Goal: Task Accomplishment & Management: Manage account settings

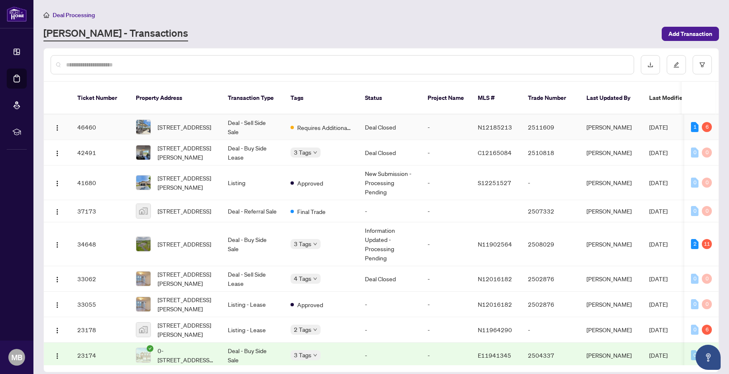
click at [410, 118] on td "Deal Closed" at bounding box center [389, 128] width 63 height 26
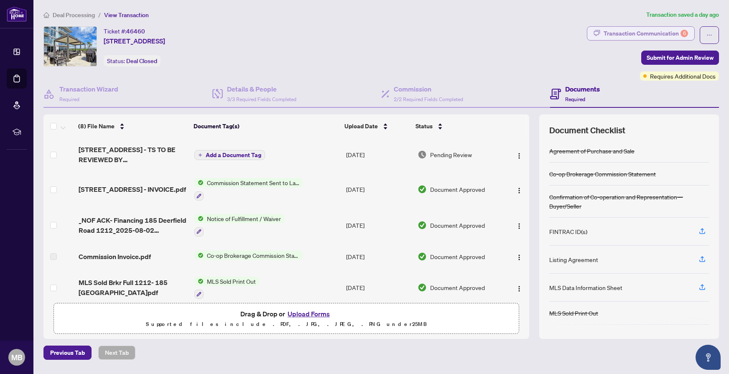
click at [646, 33] on div "Transaction Communication 6" at bounding box center [646, 33] width 84 height 13
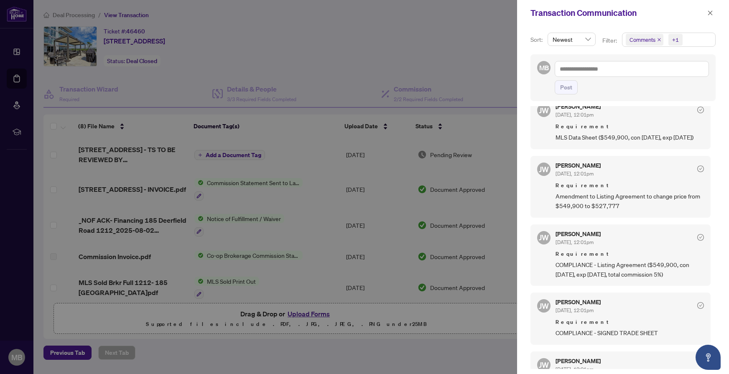
scroll to position [132, 0]
click at [378, 68] on div at bounding box center [364, 187] width 729 height 374
click at [453, 60] on div at bounding box center [364, 187] width 729 height 374
click at [713, 14] on icon "close" at bounding box center [711, 13] width 6 height 6
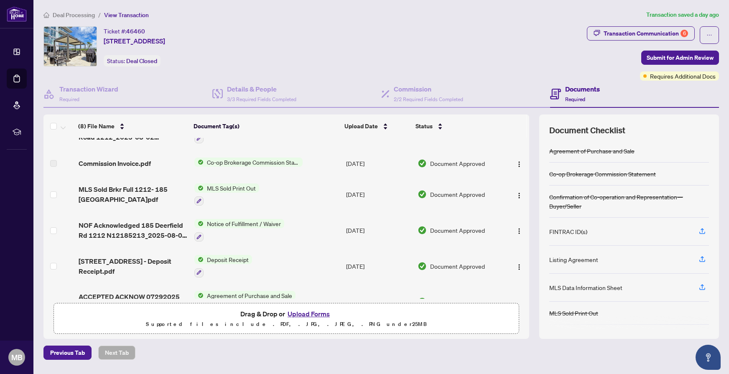
scroll to position [116, 0]
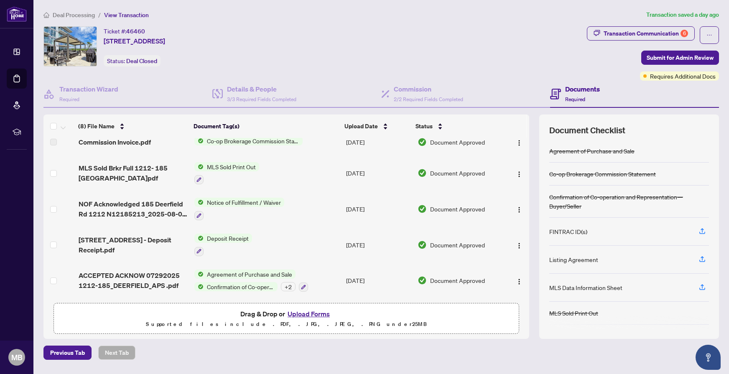
click at [313, 313] on button "Upload Forms" at bounding box center [308, 314] width 47 height 11
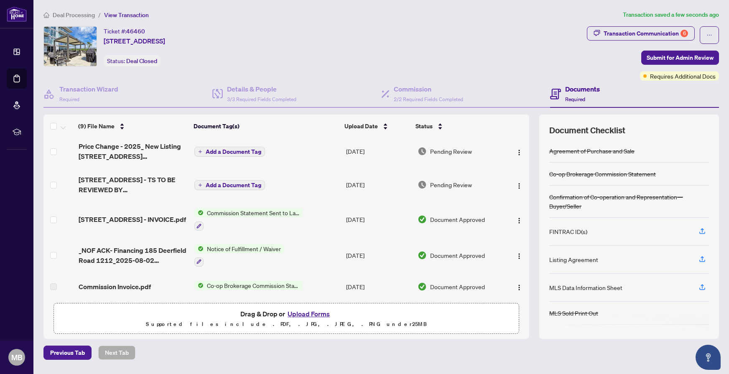
scroll to position [0, 0]
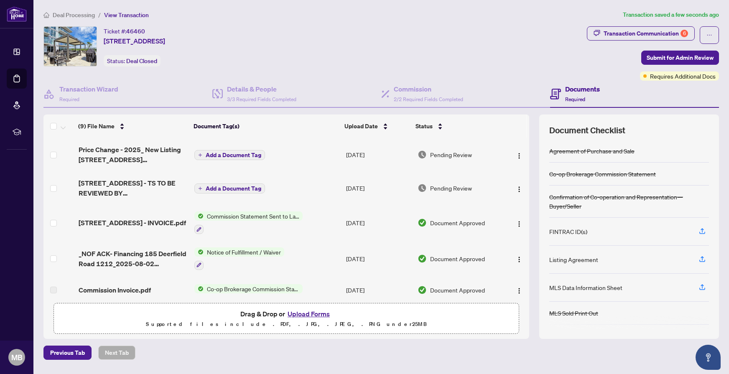
click at [249, 155] on span "Add a Document Tag" at bounding box center [234, 155] width 56 height 6
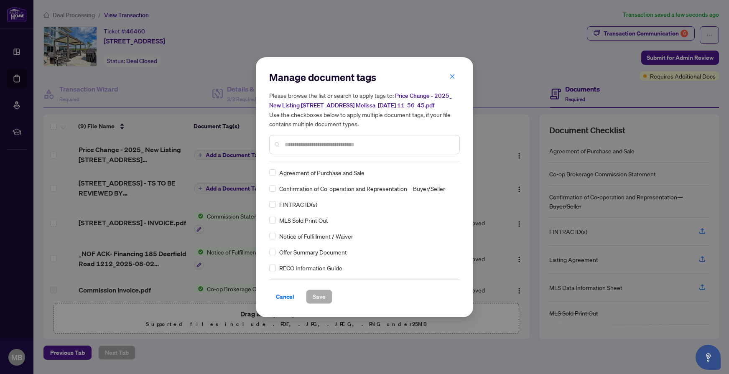
click at [312, 142] on input "text" at bounding box center [369, 144] width 168 height 9
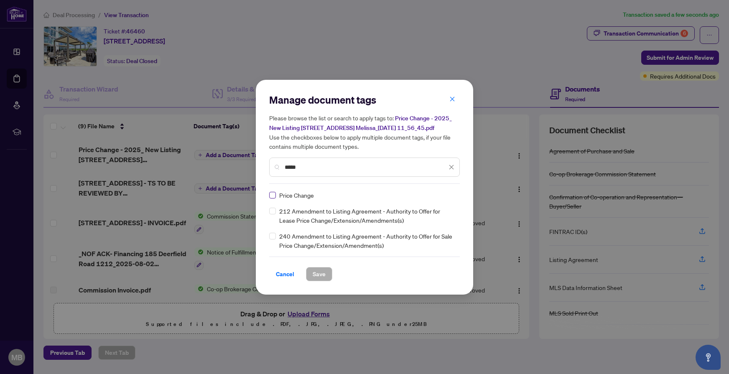
type input "*****"
click at [318, 273] on span "Save" at bounding box center [319, 274] width 13 height 13
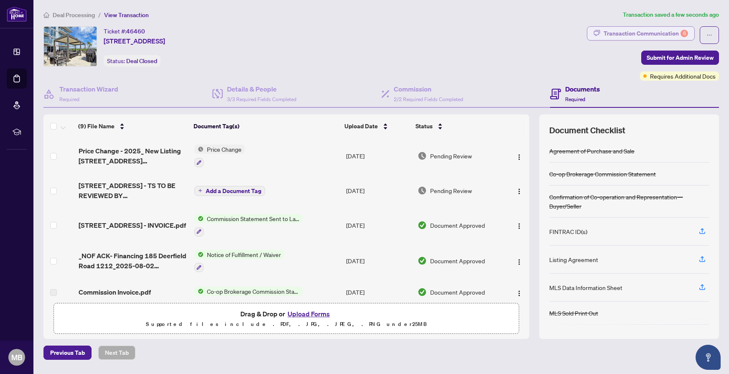
click at [672, 31] on div "Transaction Communication 6" at bounding box center [646, 33] width 84 height 13
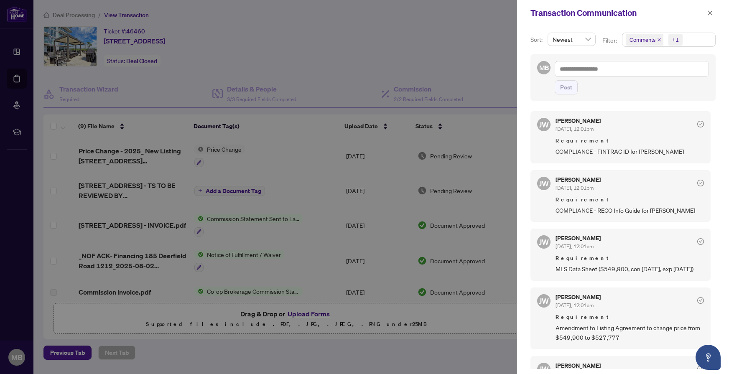
click at [464, 74] on div at bounding box center [364, 187] width 729 height 374
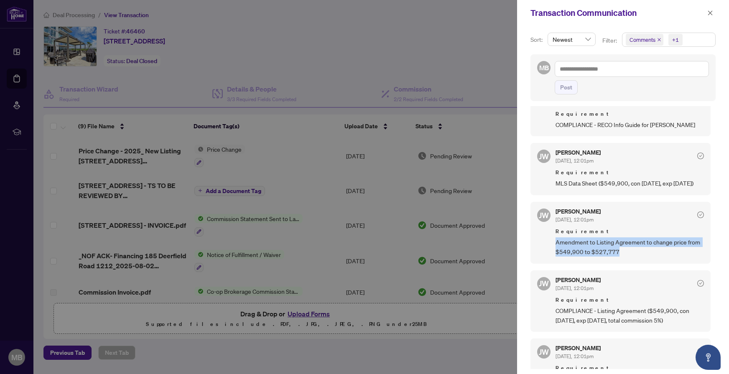
drag, startPoint x: 633, startPoint y: 263, endPoint x: 555, endPoint y: 250, distance: 79.6
click at [555, 250] on div "JW Jackie Wu Sep/03/2025, 12:01pm Requirement Amendment to Listing Agreement to…" at bounding box center [621, 233] width 180 height 62
click at [288, 85] on div at bounding box center [364, 187] width 729 height 374
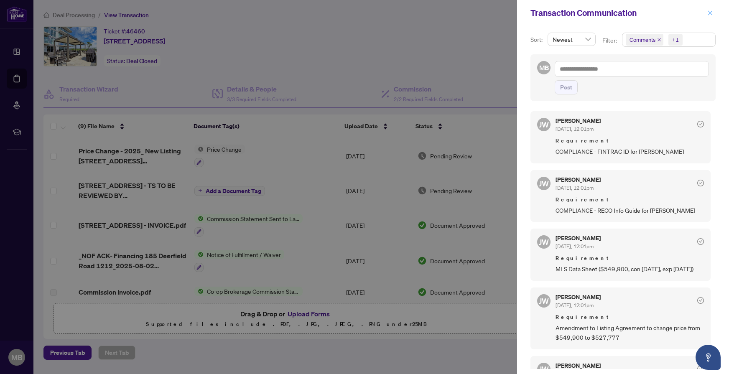
click at [709, 13] on icon "close" at bounding box center [711, 13] width 6 height 6
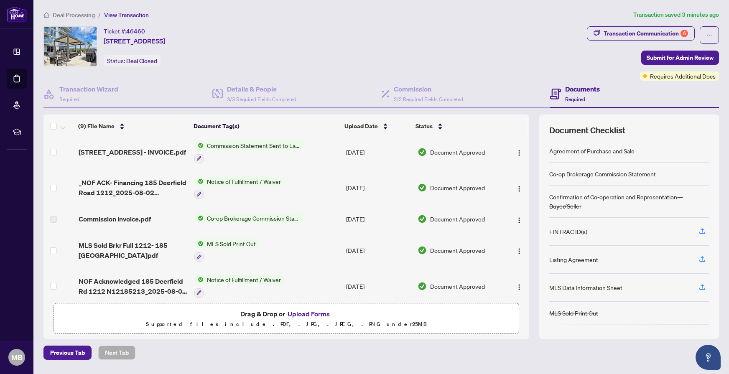
scroll to position [74, 0]
click at [310, 315] on button "Upload Forms" at bounding box center [308, 314] width 47 height 11
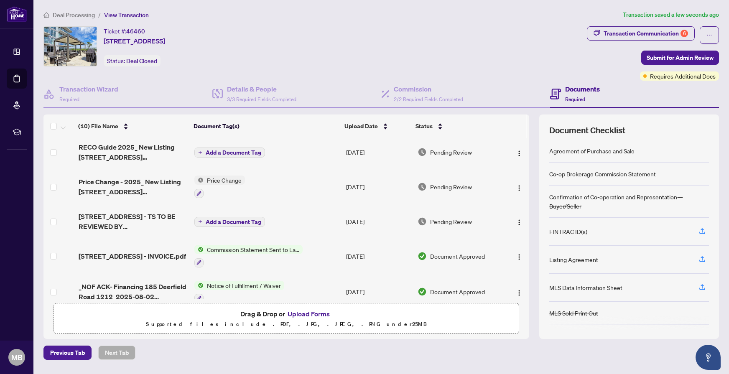
scroll to position [0, 0]
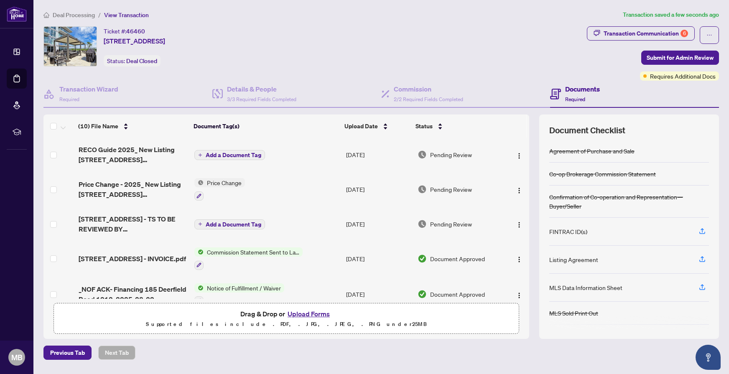
click at [244, 155] on span "Add a Document Tag" at bounding box center [234, 155] width 56 height 6
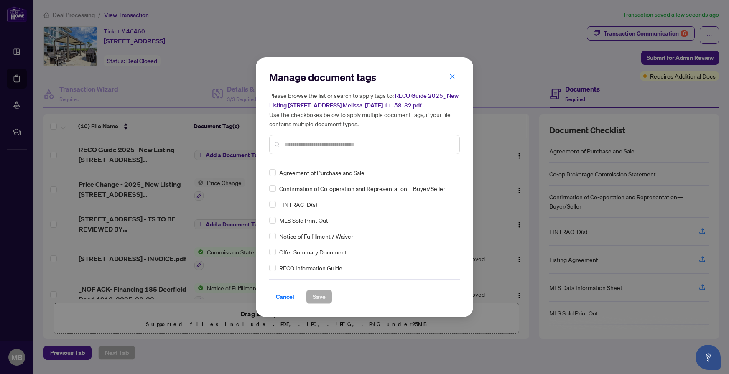
click at [325, 161] on div "Manage document tags Please browse the list or search to apply tags to: RECO Gu…" at bounding box center [364, 116] width 191 height 91
click at [332, 144] on input "text" at bounding box center [369, 144] width 168 height 9
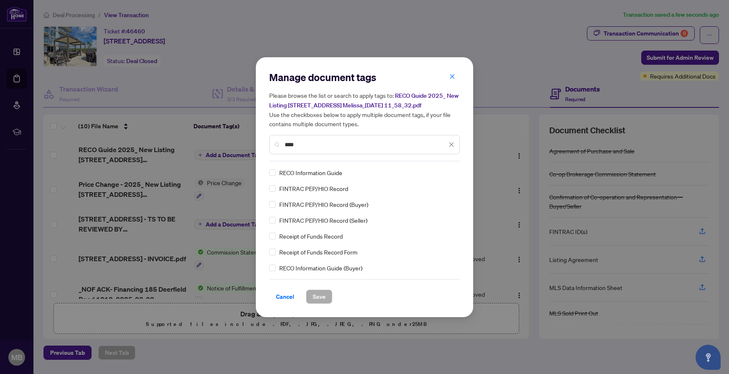
type input "****"
click at [321, 301] on span "Save" at bounding box center [319, 296] width 13 height 13
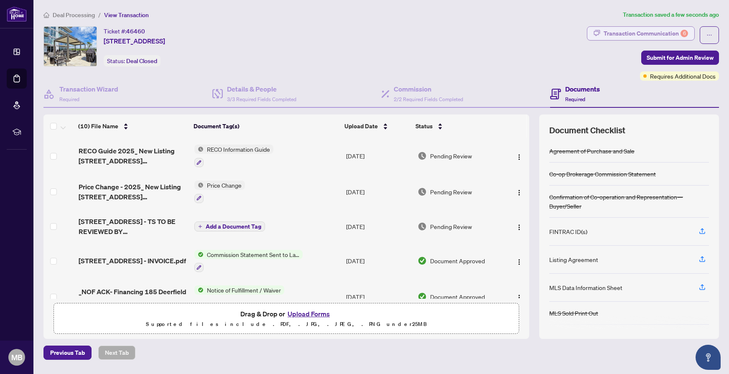
click at [657, 33] on div "Transaction Communication 6" at bounding box center [646, 33] width 84 height 13
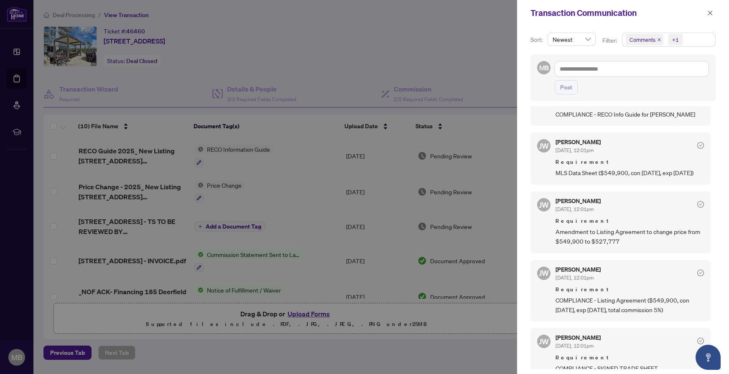
scroll to position [97, 0]
click at [316, 358] on div at bounding box center [364, 187] width 729 height 374
click at [709, 12] on icon "close" at bounding box center [711, 13] width 6 height 6
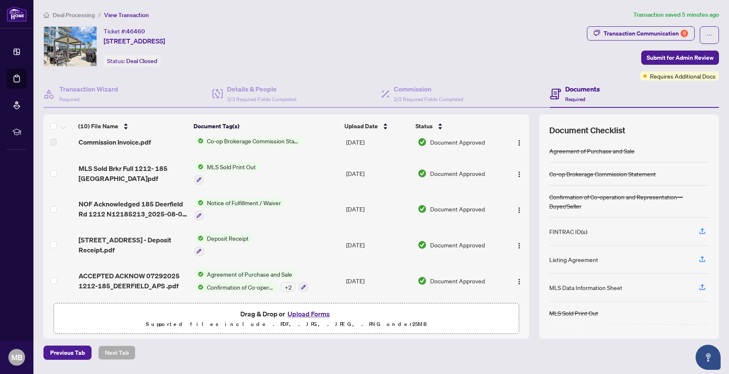
scroll to position [187, 0]
click at [657, 54] on span "Submit for Admin Review" at bounding box center [680, 57] width 67 height 13
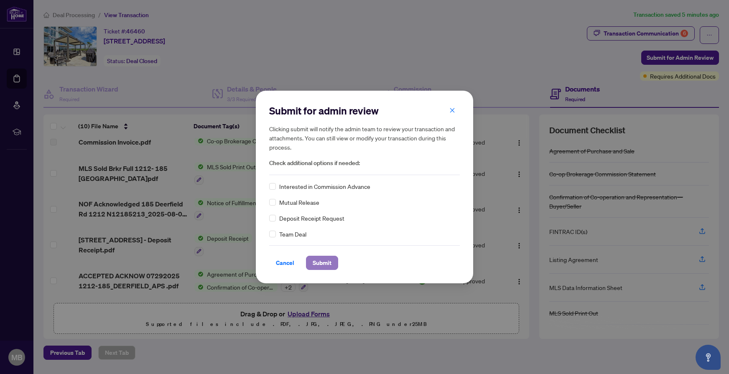
click at [322, 261] on span "Submit" at bounding box center [322, 262] width 19 height 13
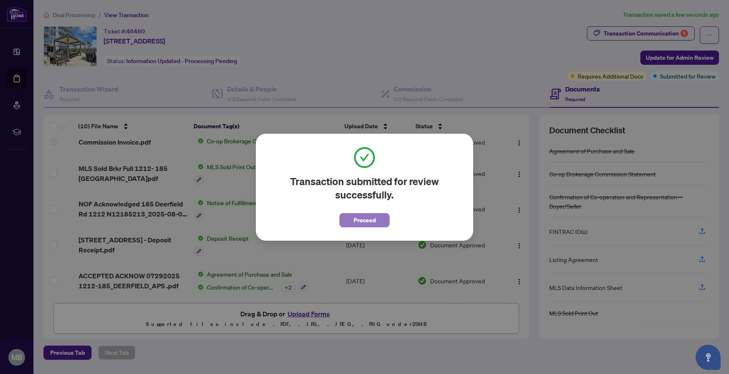
click at [378, 221] on button "Proceed" at bounding box center [365, 220] width 50 height 14
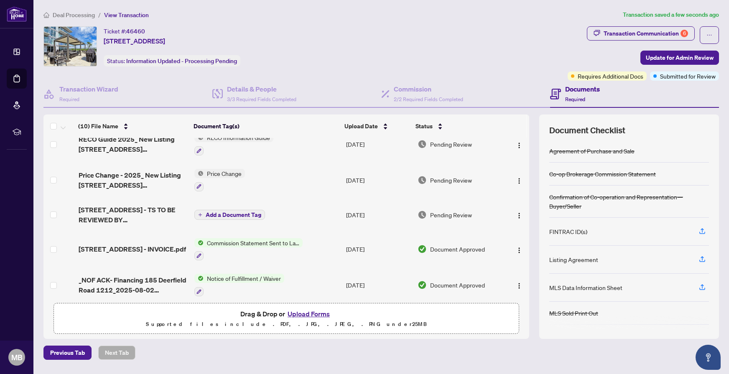
scroll to position [13, 0]
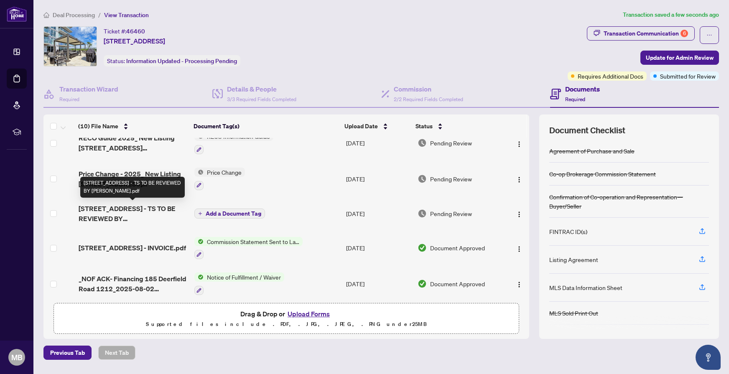
click at [164, 210] on span "1212-185 Deerfield Rd - TS TO BE REVIEWED BY MIGUEL.pdf" at bounding box center [133, 214] width 109 height 20
